Goal: Task Accomplishment & Management: Manage account settings

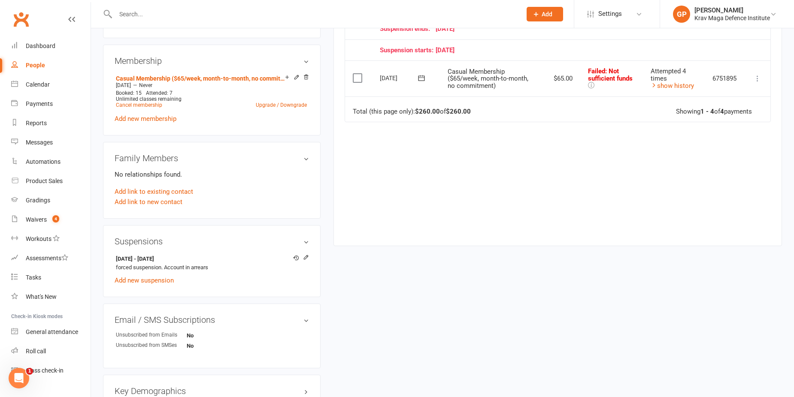
scroll to position [386, 0]
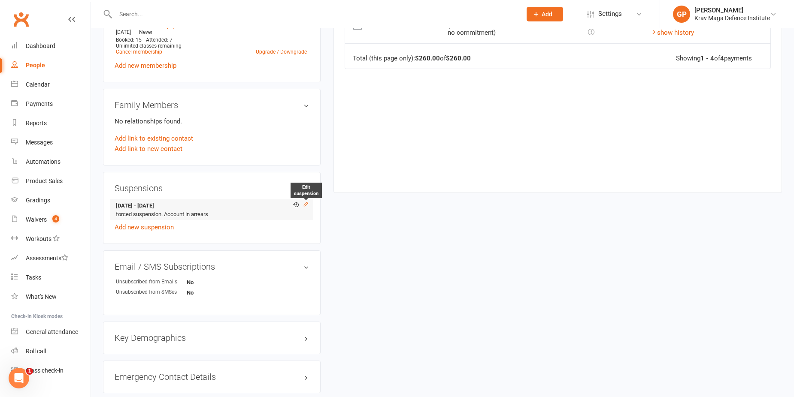
click at [306, 203] on icon at bounding box center [306, 204] width 4 height 4
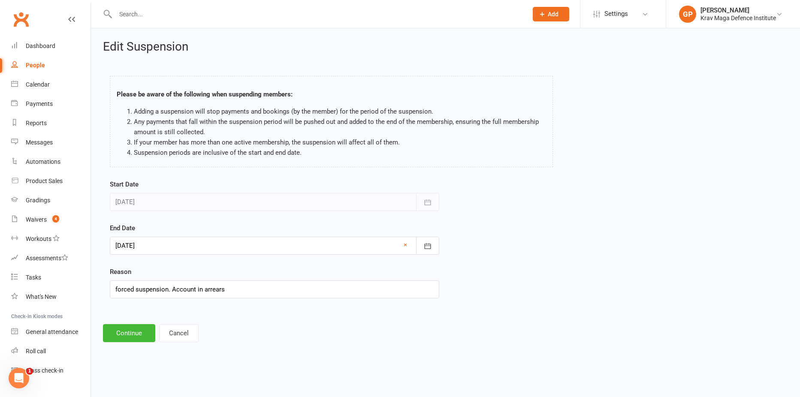
click at [186, 251] on div at bounding box center [275, 246] width 330 height 18
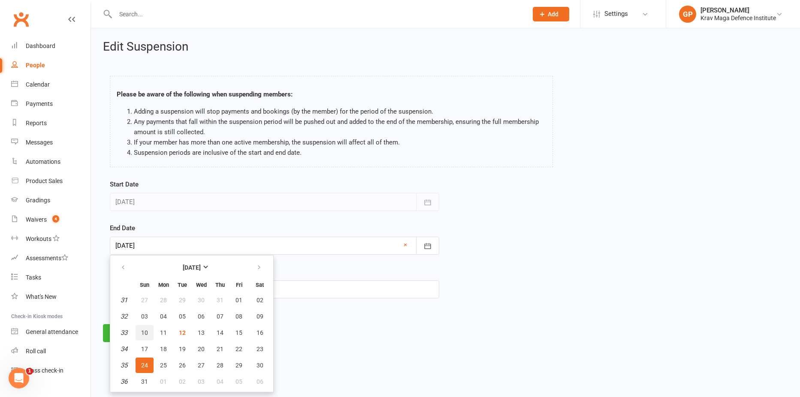
click at [145, 330] on span "10" at bounding box center [144, 333] width 7 height 7
type input "10 Aug 2025"
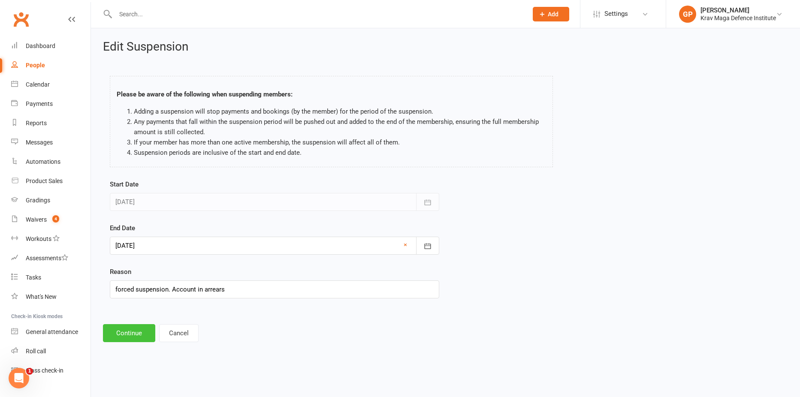
click at [131, 334] on button "Continue" at bounding box center [129, 333] width 52 height 18
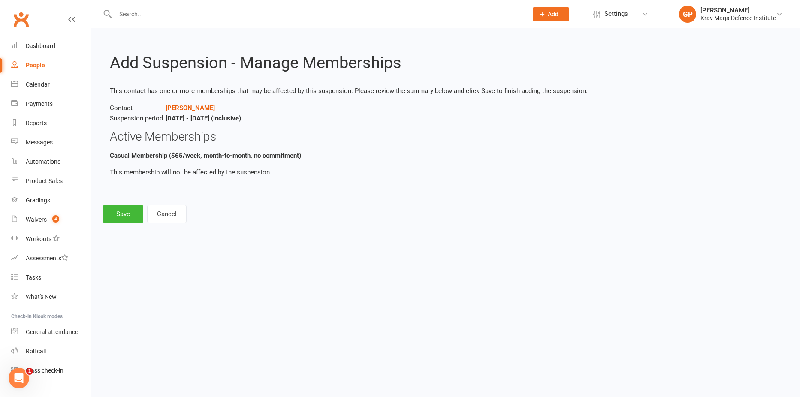
click at [117, 204] on div "Add Suspension - Manage Memberships This contact has one or more memberships th…" at bounding box center [445, 131] width 709 height 207
click at [121, 210] on button "Save" at bounding box center [123, 214] width 40 height 18
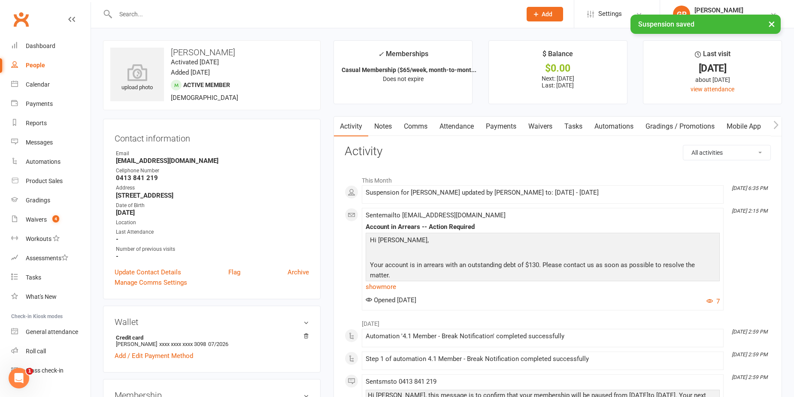
click at [504, 124] on link "Payments" at bounding box center [501, 127] width 42 height 20
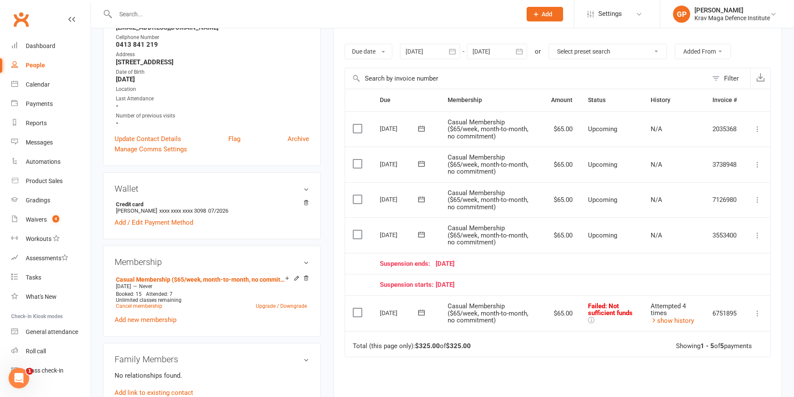
scroll to position [129, 0]
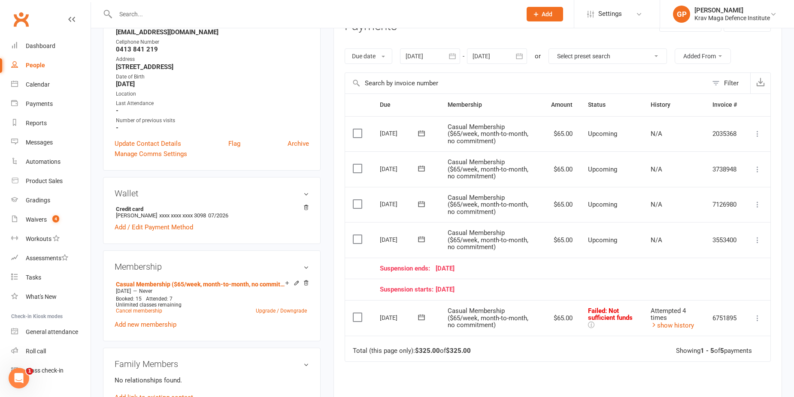
click at [431, 57] on div at bounding box center [430, 55] width 60 height 15
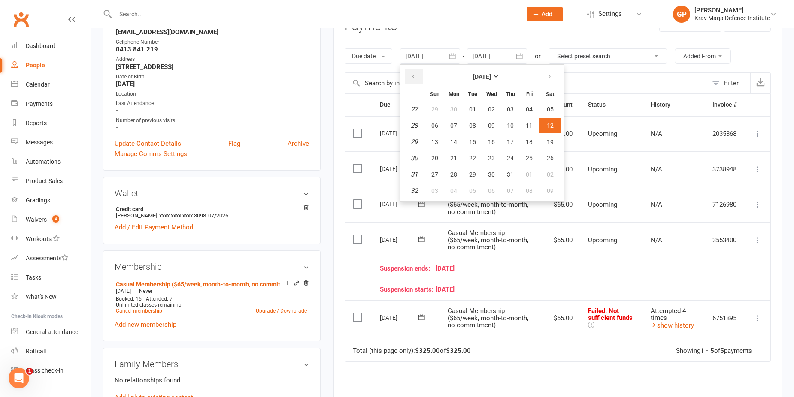
click at [416, 77] on icon "button" at bounding box center [413, 76] width 6 height 7
click at [414, 67] on table "June 2025 Sun Mon Tue Wed Thu Fri Sat 23 01 02 03 04 05 06 07 24 08 09 10 11 12…" at bounding box center [482, 133] width 160 height 133
click at [411, 82] on button "button" at bounding box center [414, 76] width 18 height 15
click at [463, 136] on button "12" at bounding box center [454, 141] width 18 height 15
type input "12 May 2025"
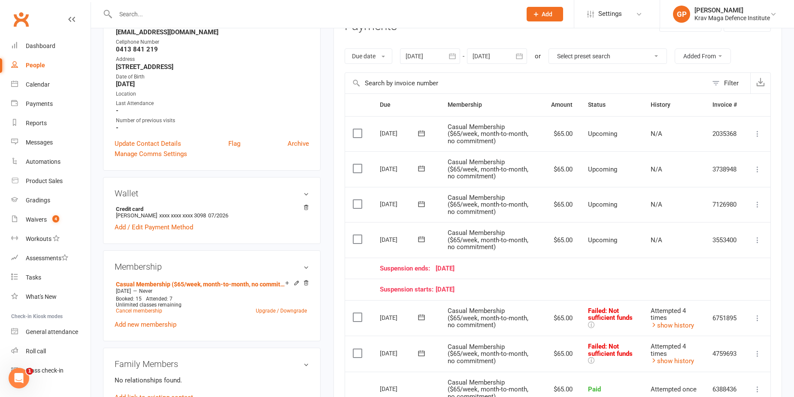
scroll to position [215, 0]
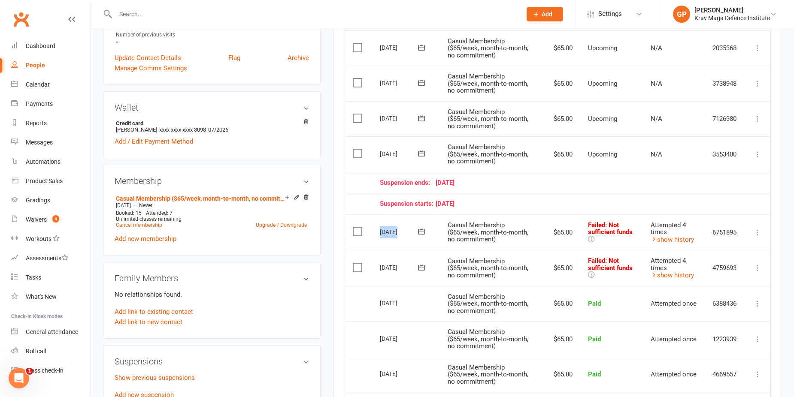
drag, startPoint x: 375, startPoint y: 235, endPoint x: 428, endPoint y: 235, distance: 52.3
click at [428, 235] on td "[DATE]" at bounding box center [406, 233] width 68 height 36
drag, startPoint x: 428, startPoint y: 235, endPoint x: 562, endPoint y: 226, distance: 134.2
click at [562, 226] on td "$65.00" at bounding box center [561, 233] width 37 height 36
